Goal: Task Accomplishment & Management: Manage account settings

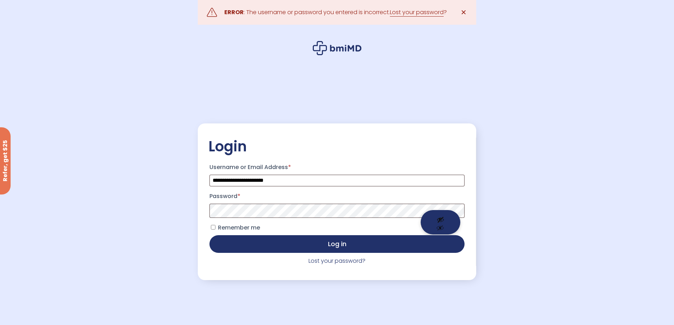
click at [439, 221] on button "Show password" at bounding box center [441, 222] width 40 height 24
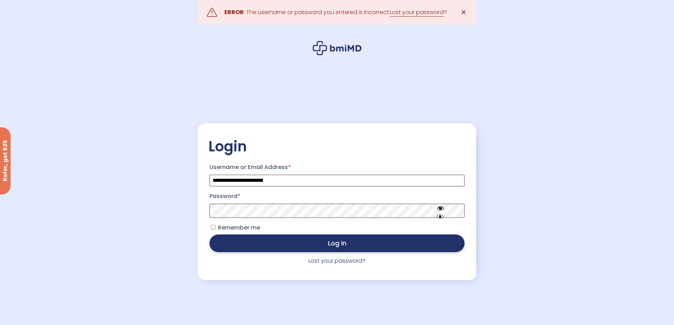
click at [289, 248] on button "Log in" at bounding box center [336, 244] width 255 height 18
click at [341, 248] on button "Log in" at bounding box center [336, 244] width 255 height 18
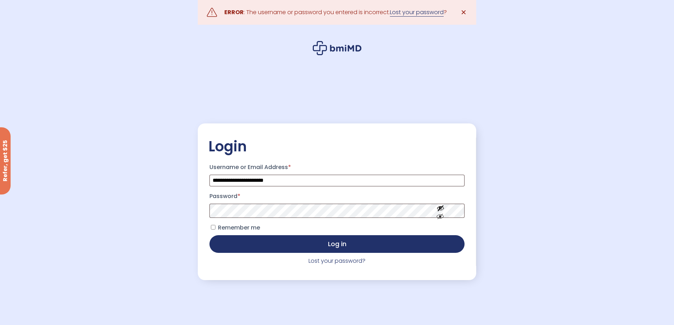
click at [417, 14] on link "Lost your password" at bounding box center [417, 12] width 54 height 8
click at [417, 12] on link "Lost your password" at bounding box center [417, 12] width 54 height 8
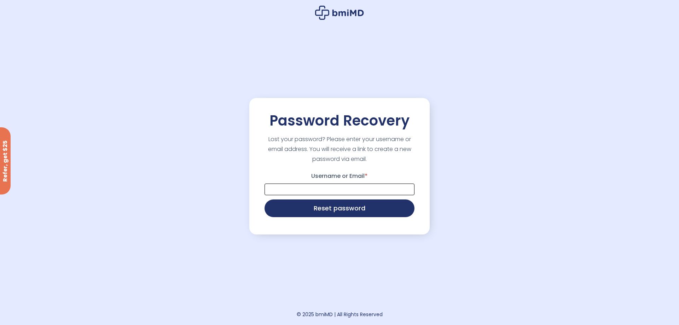
click at [344, 189] on input "Username or Email *" at bounding box center [340, 190] width 150 height 12
type input "**********"
click at [352, 212] on button "Reset password" at bounding box center [340, 208] width 150 height 18
